Goal: Information Seeking & Learning: Learn about a topic

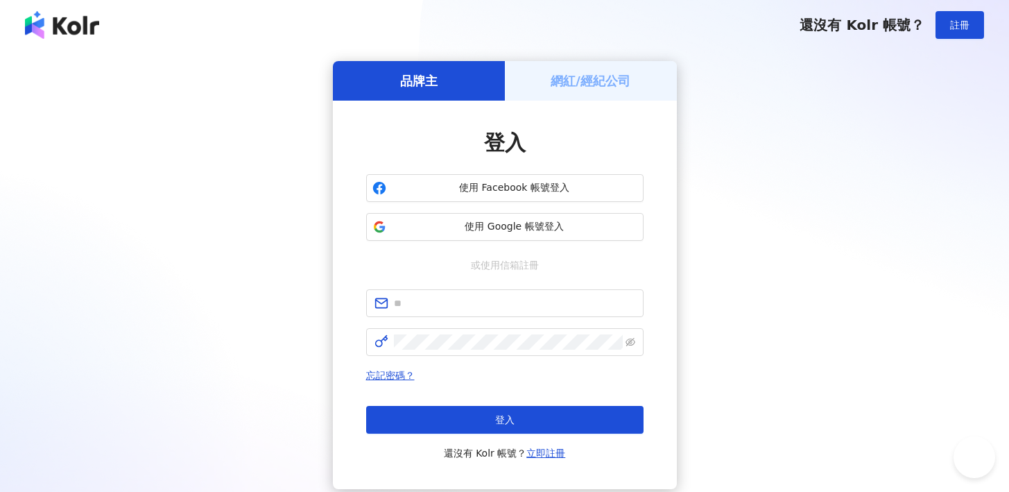
click at [712, 295] on div "品牌主 網紅/經紀公司 登入 使用 Facebook 帳號登入 使用 Google 帳號登入 或使用信箱註冊 忘記密碼？ 登入 還沒有 Kolr 帳號？ 立即…" at bounding box center [505, 275] width 976 height 428
click at [549, 230] on span "使用 Google 帳號登入" at bounding box center [515, 227] width 246 height 14
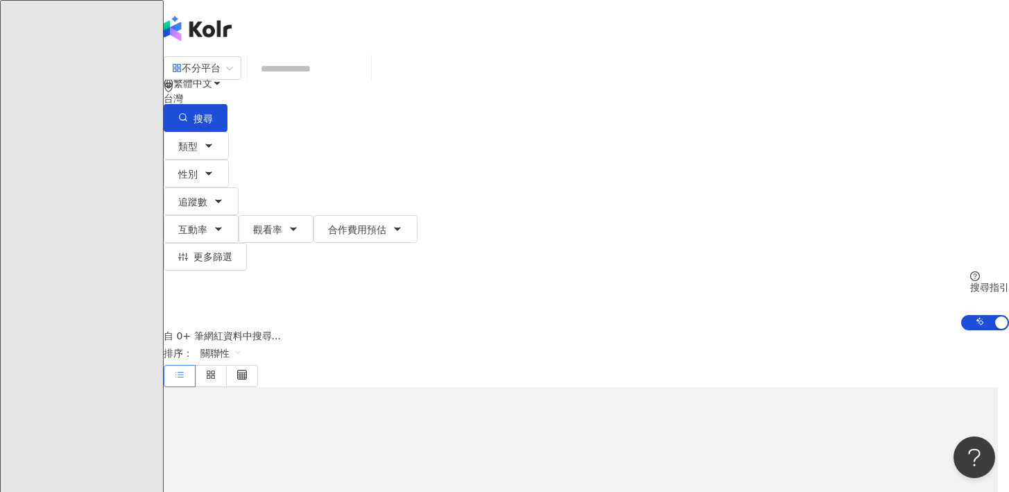
click at [338, 82] on input "search" at bounding box center [309, 69] width 112 height 26
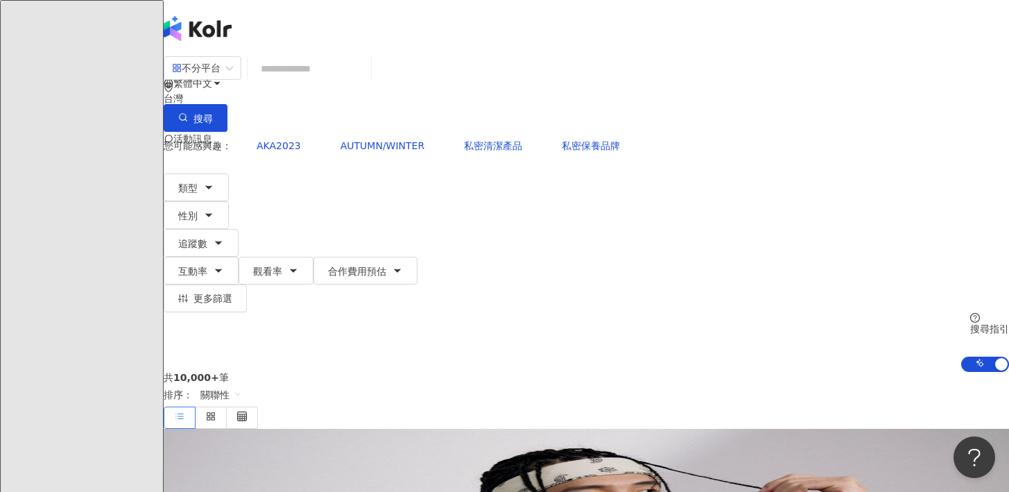
click at [348, 82] on input "search" at bounding box center [309, 69] width 112 height 26
paste input "**********"
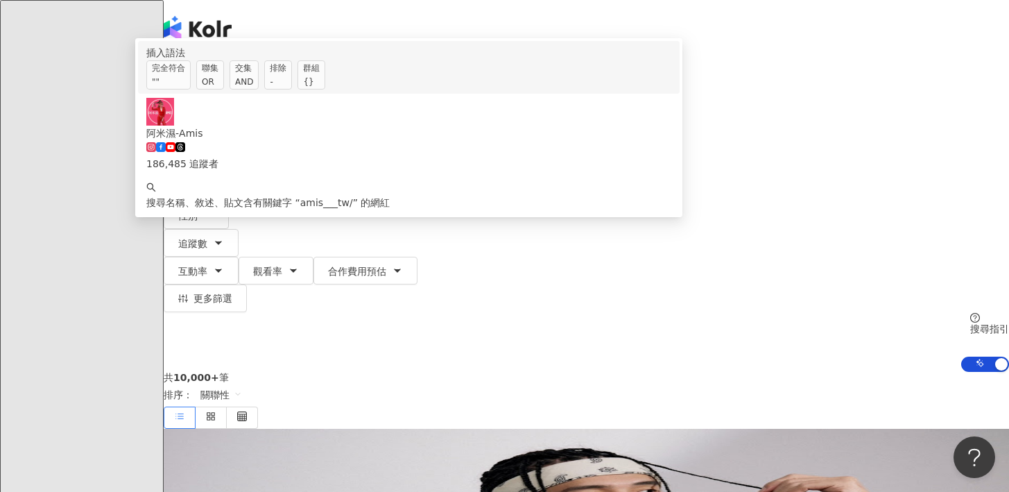
type input "**********"
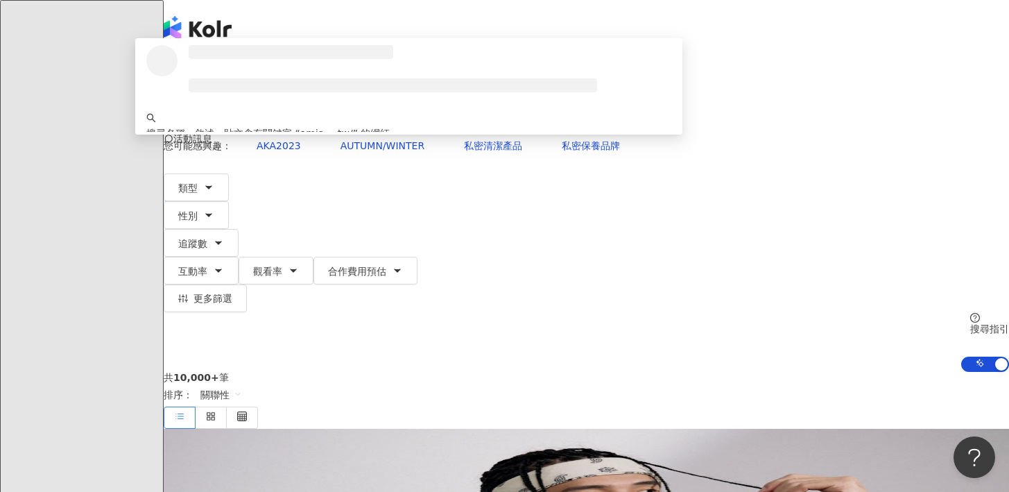
click at [389, 59] on h3 at bounding box center [291, 52] width 205 height 14
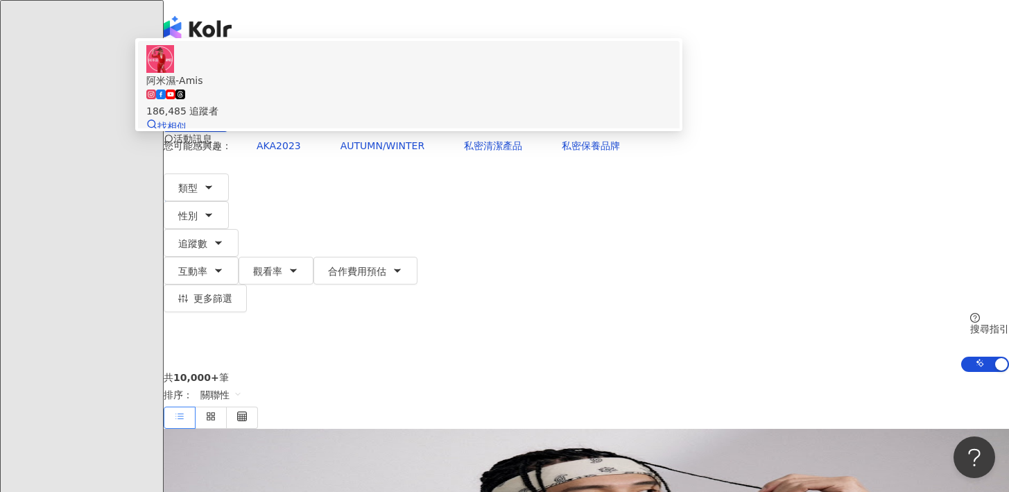
click at [428, 88] on span "阿米濕-Amis" at bounding box center [408, 80] width 525 height 15
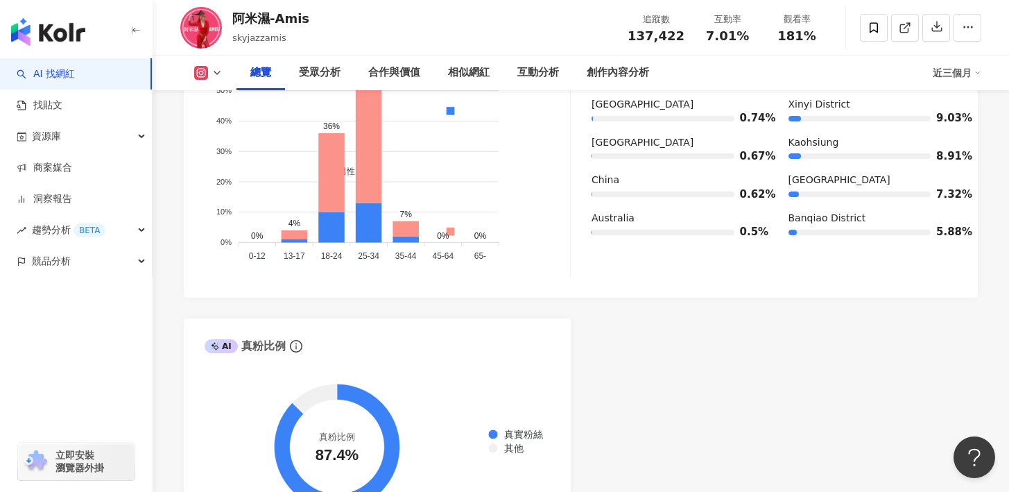
scroll to position [1121, 0]
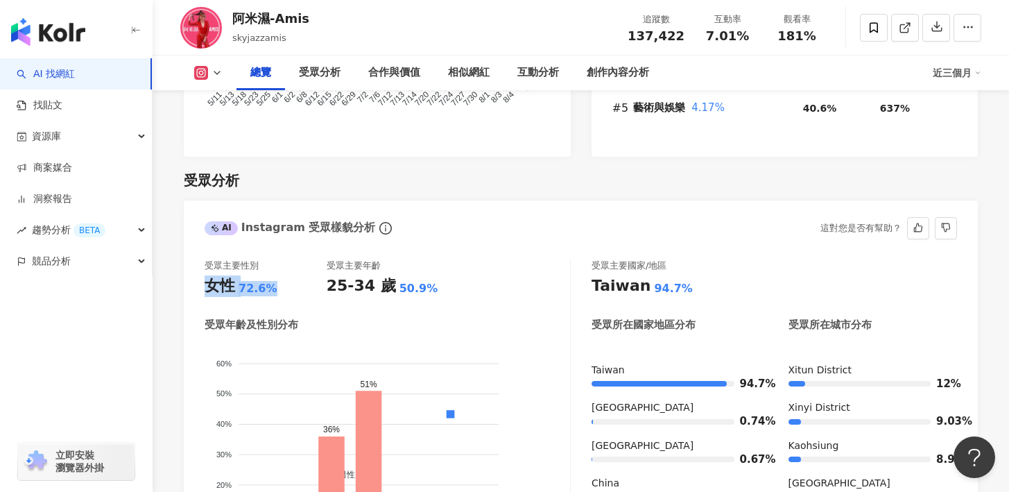
drag, startPoint x: 276, startPoint y: 292, endPoint x: 199, endPoint y: 293, distance: 77.0
click at [199, 293] on div "受眾主要性別 女性 72.6% 受眾主要年齡 25-34 歲 50.9% 受眾年齡及性別分布 男性 女性 60% 60% 50% 50% 40% 40% 30…" at bounding box center [581, 423] width 794 height 355
copy div "女性 72.6%"
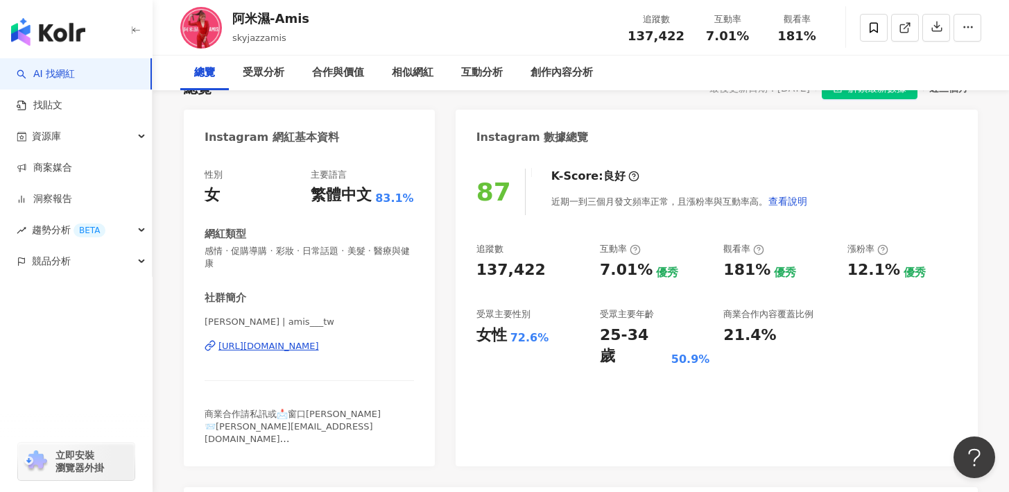
scroll to position [0, 0]
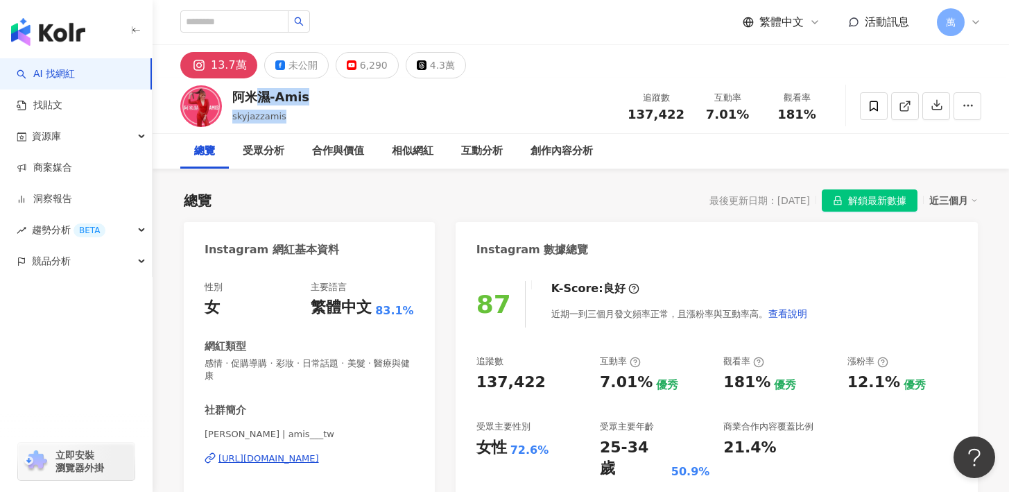
drag, startPoint x: 318, startPoint y: 111, endPoint x: 253, endPoint y: 101, distance: 65.2
click at [253, 101] on div "阿米濕-Amis skyjazzamis 追蹤數 137,422 互動率 7.01% 觀看率 181%" at bounding box center [581, 105] width 857 height 55
click at [334, 106] on div "阿米濕-Amis skyjazzamis 追蹤數 137,422 互動率 7.01% 觀看率 181%" at bounding box center [581, 105] width 857 height 55
drag, startPoint x: 321, startPoint y: 90, endPoint x: 232, endPoint y: 94, distance: 88.2
click at [232, 94] on div "阿米濕-Amis skyjazzamis 追蹤數 137,422 互動率 7.01% 觀看率 181%" at bounding box center [581, 105] width 857 height 55
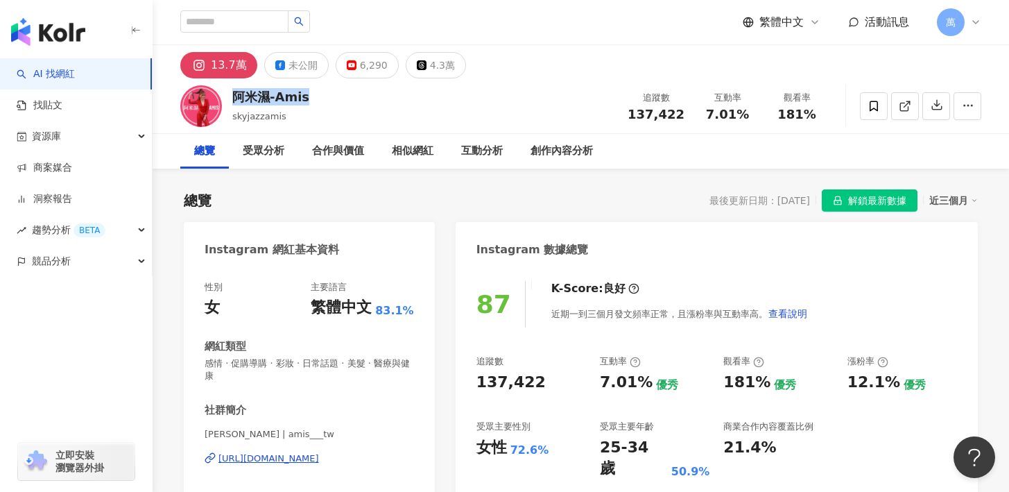
copy div "阿米濕-Amis"
